Goal: Find specific page/section: Find specific page/section

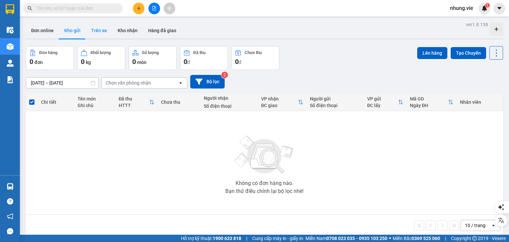
click at [95, 31] on button "Trên xe" at bounding box center [99, 31] width 26 height 16
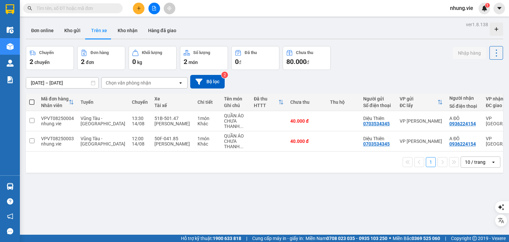
click at [159, 84] on div "Chọn văn phòng nhận" at bounding box center [140, 83] width 76 height 11
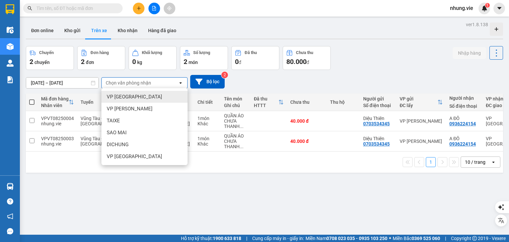
click at [132, 97] on div "VP [GEOGRAPHIC_DATA]" at bounding box center [144, 97] width 86 height 12
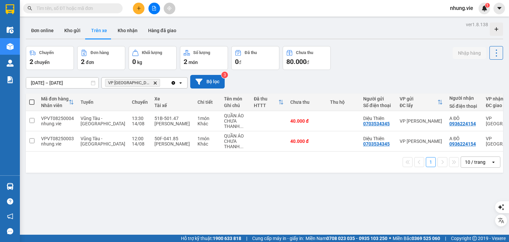
click at [210, 81] on button "Bộ lọc" at bounding box center [207, 82] width 34 height 14
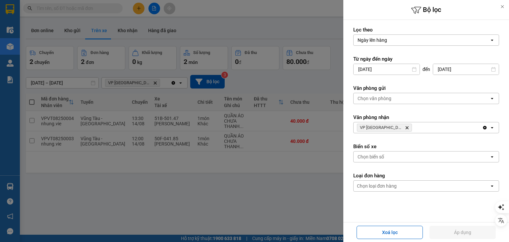
click at [405, 128] on icon "Delete" at bounding box center [407, 128] width 4 height 4
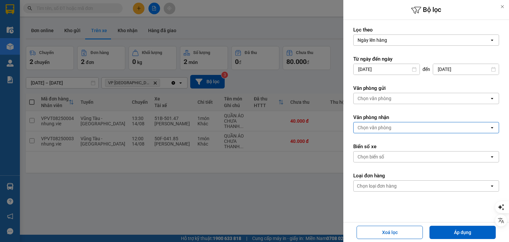
click at [241, 191] on div at bounding box center [254, 121] width 509 height 242
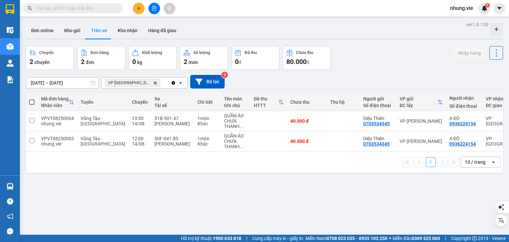
click at [153, 84] on icon "Delete" at bounding box center [155, 83] width 4 height 4
click at [215, 81] on button "Bộ lọc" at bounding box center [207, 82] width 34 height 14
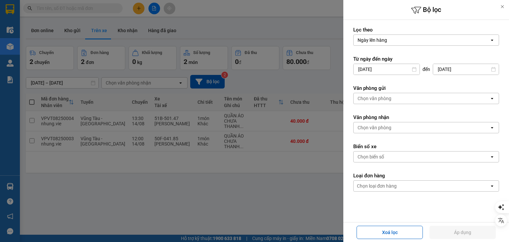
click at [388, 130] on div "Chọn văn phòng" at bounding box center [421, 127] width 136 height 11
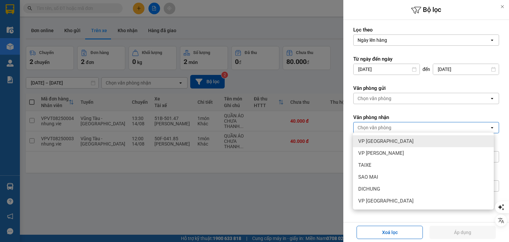
click at [382, 141] on div "VP [GEOGRAPHIC_DATA]" at bounding box center [423, 141] width 141 height 12
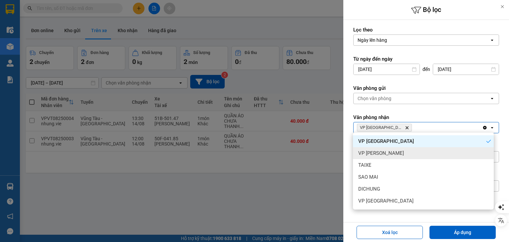
click at [295, 190] on div at bounding box center [254, 121] width 509 height 242
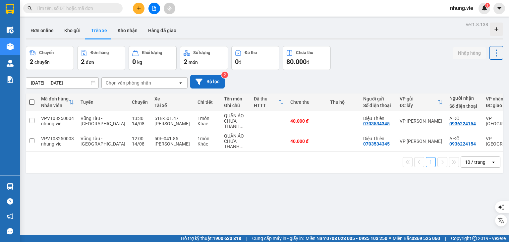
click at [209, 80] on button "Bộ lọc" at bounding box center [207, 82] width 34 height 14
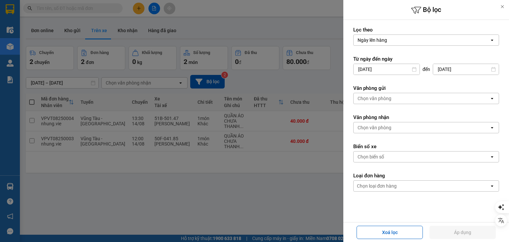
click at [387, 123] on div "Chọn văn phòng" at bounding box center [421, 127] width 136 height 11
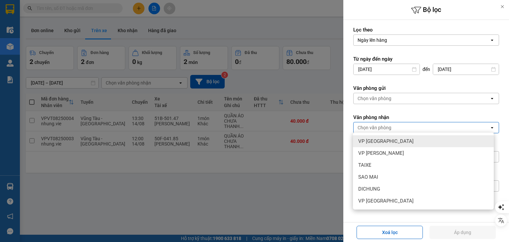
click at [381, 142] on span "VP [GEOGRAPHIC_DATA]" at bounding box center [385, 141] width 55 height 7
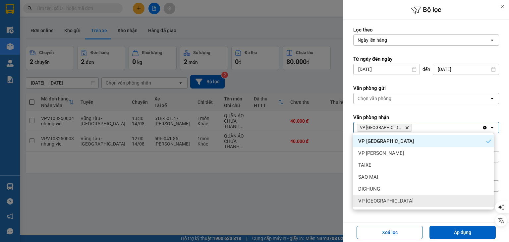
drag, startPoint x: 452, startPoint y: 231, endPoint x: 439, endPoint y: 218, distance: 18.3
click at [452, 230] on button "Áp dụng" at bounding box center [462, 232] width 66 height 13
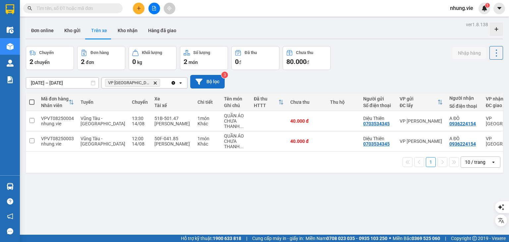
click at [208, 80] on button "Bộ lọc" at bounding box center [207, 82] width 34 height 14
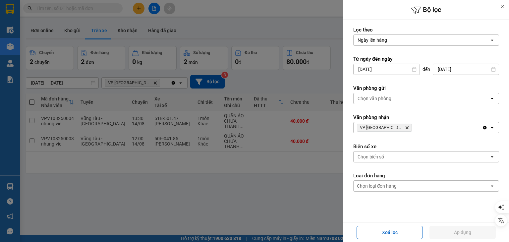
click at [405, 128] on icon "VP Quận 1, close by backspace" at bounding box center [406, 127] width 3 height 3
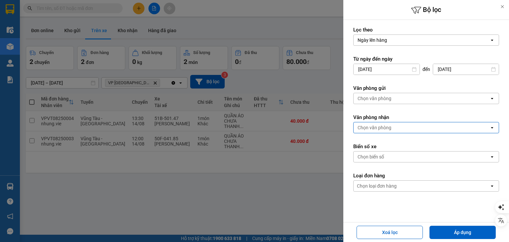
click at [389, 129] on div "Chọn văn phòng" at bounding box center [374, 127] width 34 height 7
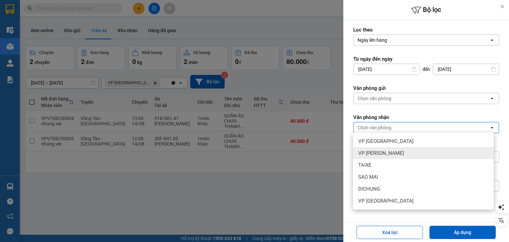
click at [380, 153] on span "VP [PERSON_NAME]" at bounding box center [381, 153] width 46 height 7
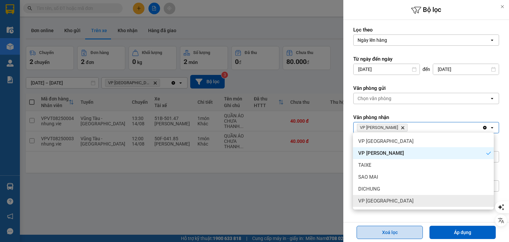
drag, startPoint x: 450, startPoint y: 230, endPoint x: 419, endPoint y: 230, distance: 30.8
click at [448, 232] on button "Áp dụng" at bounding box center [462, 232] width 66 height 13
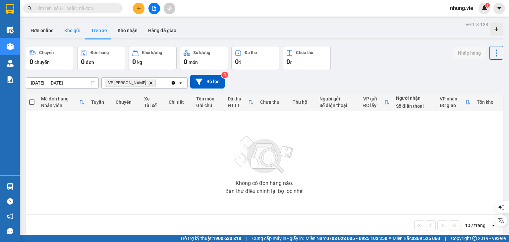
click at [71, 28] on button "Kho gửi" at bounding box center [72, 31] width 27 height 16
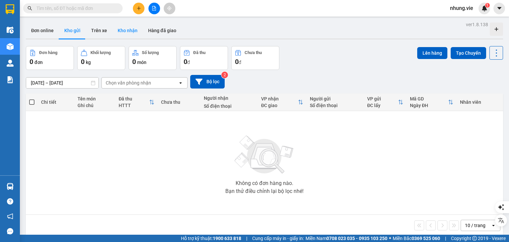
click at [123, 28] on button "Kho nhận" at bounding box center [127, 31] width 30 height 16
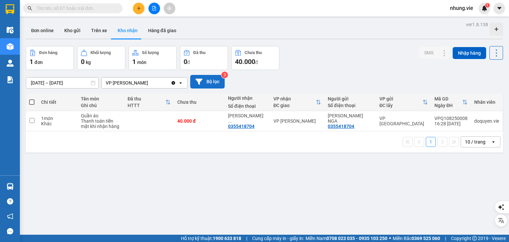
click at [212, 81] on button "Bộ lọc" at bounding box center [207, 82] width 34 height 14
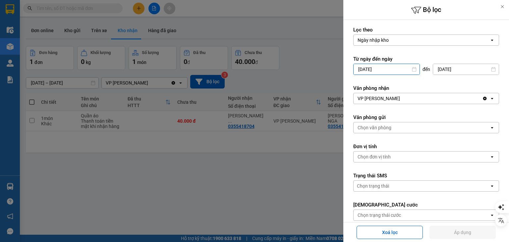
click at [396, 70] on input "[DATE]" at bounding box center [386, 69] width 66 height 11
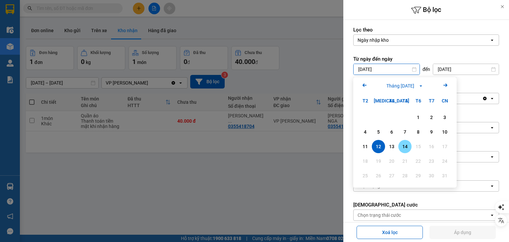
click at [404, 147] on div "14" at bounding box center [404, 146] width 9 height 8
type input "[DATE]"
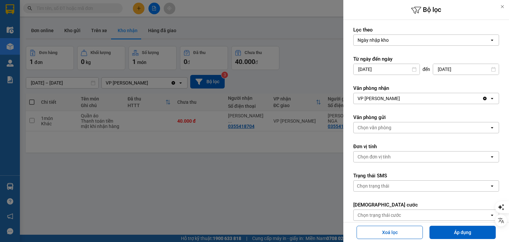
click at [396, 123] on div "Chọn văn phòng" at bounding box center [421, 127] width 136 height 11
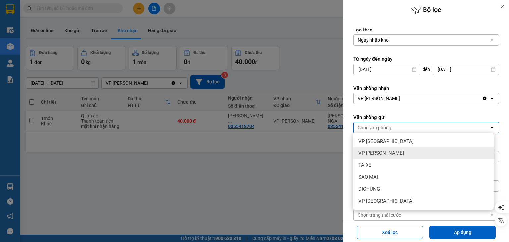
click at [381, 141] on div "VP [GEOGRAPHIC_DATA]" at bounding box center [423, 141] width 141 height 12
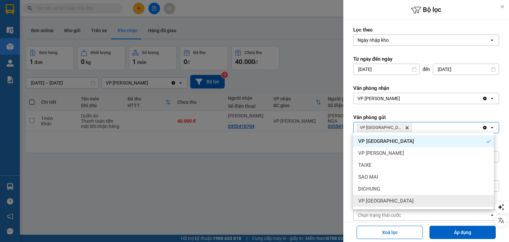
drag, startPoint x: 453, startPoint y: 230, endPoint x: 436, endPoint y: 195, distance: 38.8
click at [453, 230] on button "Áp dụng" at bounding box center [462, 232] width 66 height 13
type input "[DATE] – [DATE]"
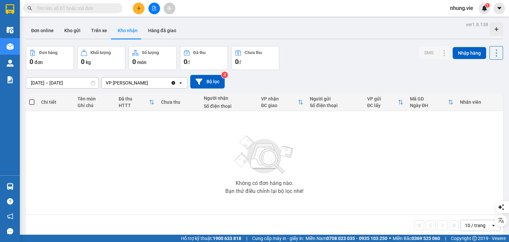
click at [165, 82] on div "VP [PERSON_NAME]" at bounding box center [136, 83] width 69 height 11
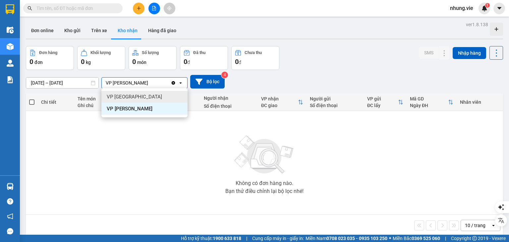
click at [140, 97] on div "VP [GEOGRAPHIC_DATA]" at bounding box center [144, 97] width 86 height 12
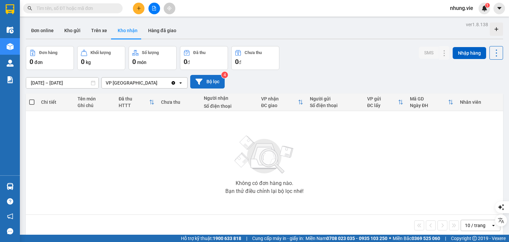
click at [213, 75] on button "Bộ lọc" at bounding box center [207, 82] width 34 height 14
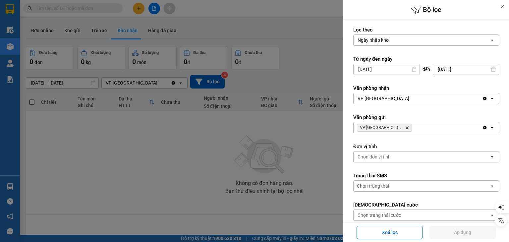
click at [396, 96] on div "VP [GEOGRAPHIC_DATA]" at bounding box center [417, 98] width 129 height 11
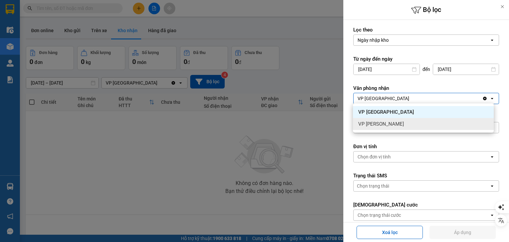
click at [383, 125] on span "VP [PERSON_NAME]" at bounding box center [381, 124] width 46 height 7
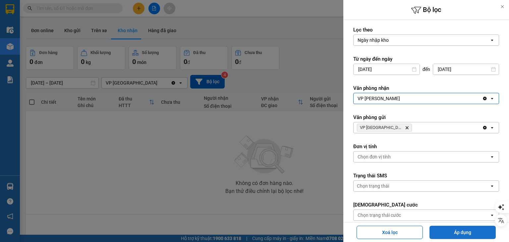
drag, startPoint x: 444, startPoint y: 233, endPoint x: 441, endPoint y: 231, distance: 3.7
click at [444, 233] on button "Áp dụng" at bounding box center [462, 232] width 66 height 13
